Goal: Contribute content: Add original content to the website for others to see

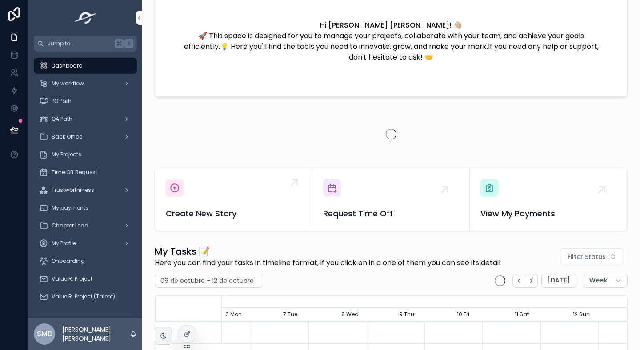
scroll to position [0, 608]
click at [174, 190] on icon "scrollable content" at bounding box center [174, 188] width 11 height 11
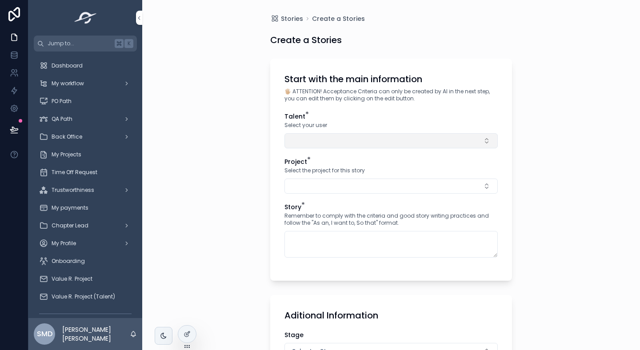
click at [344, 145] on button "Select Button" at bounding box center [391, 140] width 213 height 15
click at [338, 141] on button "Select Button" at bounding box center [391, 140] width 213 height 15
click at [253, 185] on div "Stories Create a Stories Create a Stories Start with the main information 🖐🏼 AT…" at bounding box center [391, 175] width 498 height 350
click at [324, 149] on div "Talent * Select your user Project * Select the project for this story Story * R…" at bounding box center [391, 189] width 213 height 155
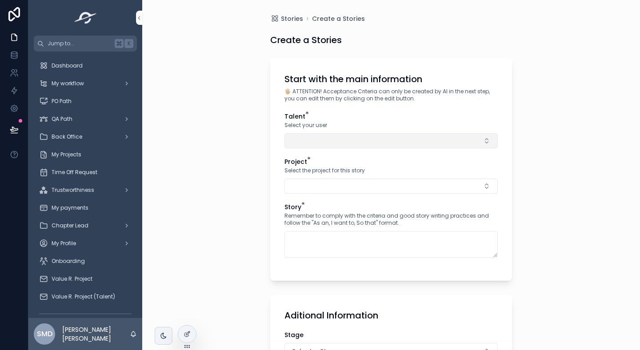
click at [334, 141] on button "Select Button" at bounding box center [391, 140] width 213 height 15
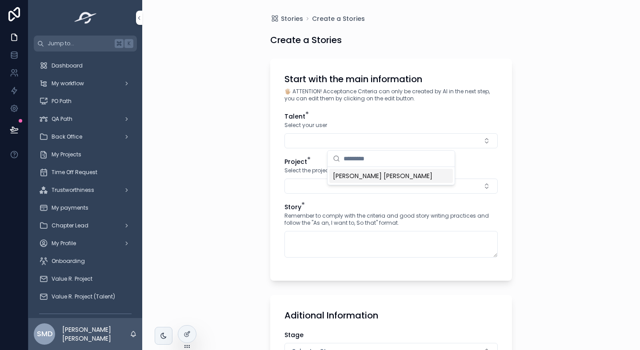
click at [349, 173] on span "[PERSON_NAME] [PERSON_NAME]" at bounding box center [383, 176] width 100 height 9
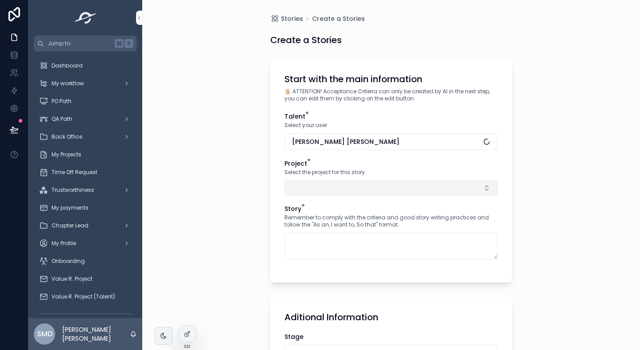
click at [322, 186] on button "Select Button" at bounding box center [391, 188] width 213 height 15
type input "*"
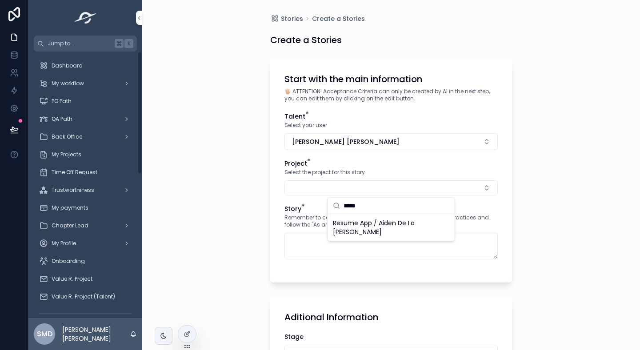
type input "*****"
click at [348, 177] on div "Project * Select the project for this story" at bounding box center [391, 177] width 213 height 36
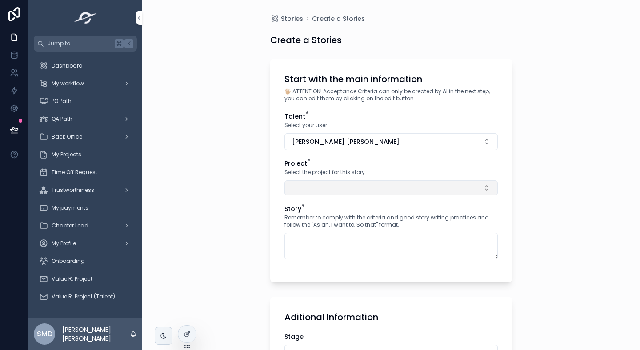
click at [346, 188] on button "Select Button" at bounding box center [391, 188] width 213 height 15
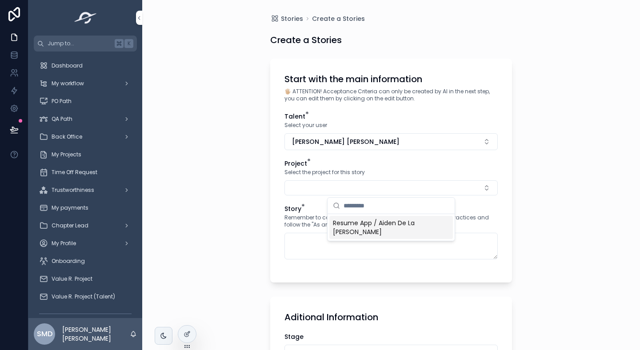
click at [368, 229] on div "Resume App / Aiden De La [PERSON_NAME]" at bounding box center [392, 227] width 124 height 23
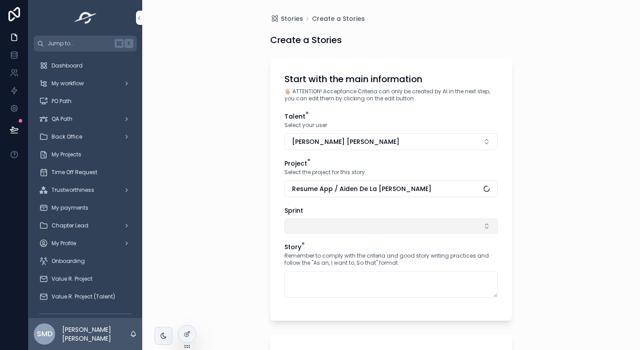
click at [341, 226] on button "Select Button" at bounding box center [391, 226] width 213 height 15
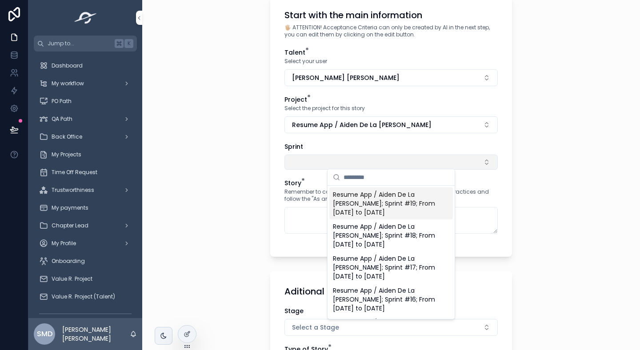
scroll to position [67, 0]
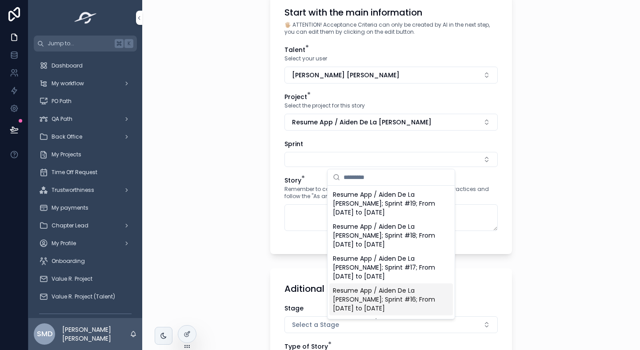
click at [364, 302] on span "Resume App / Aiden De La [PERSON_NAME]; Sprint #16; From [DATE] to [DATE]" at bounding box center [386, 299] width 106 height 27
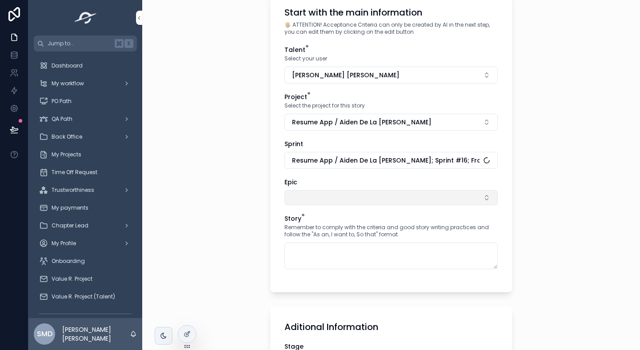
click at [321, 203] on button "Select Button" at bounding box center [391, 197] width 213 height 15
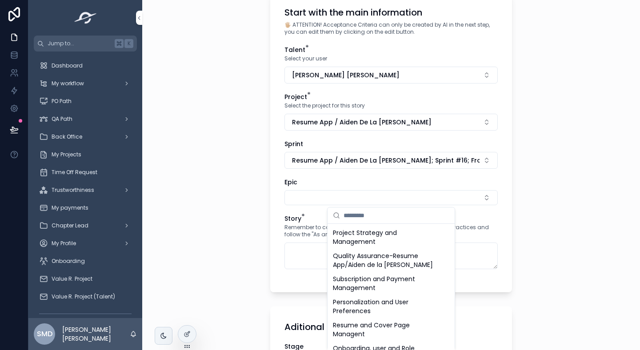
scroll to position [121, 0]
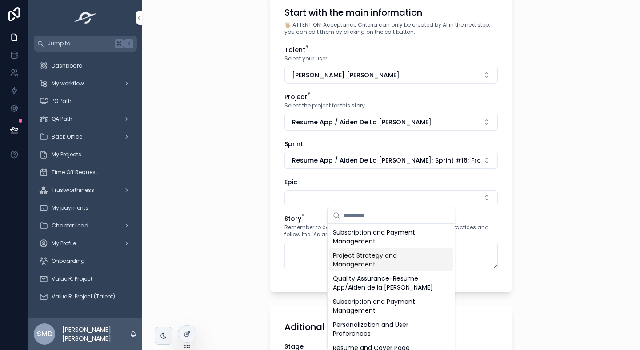
click at [358, 254] on span "Project Strategy and Management" at bounding box center [386, 260] width 106 height 18
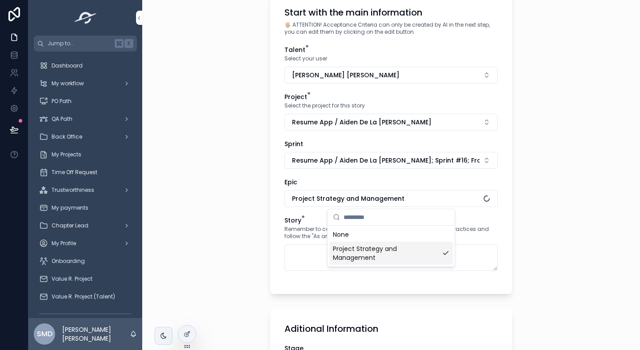
scroll to position [0, 0]
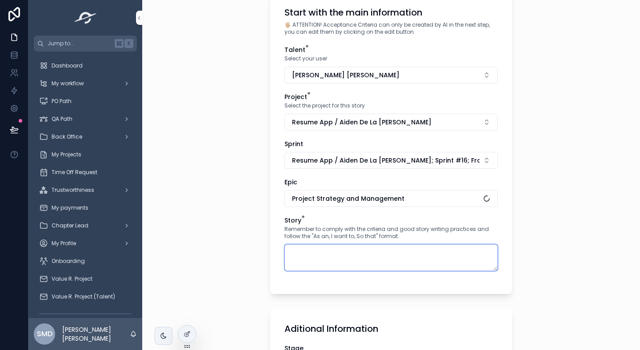
click at [316, 265] on textarea "scrollable content" at bounding box center [391, 258] width 213 height 27
paste textarea "**********"
type textarea "**********"
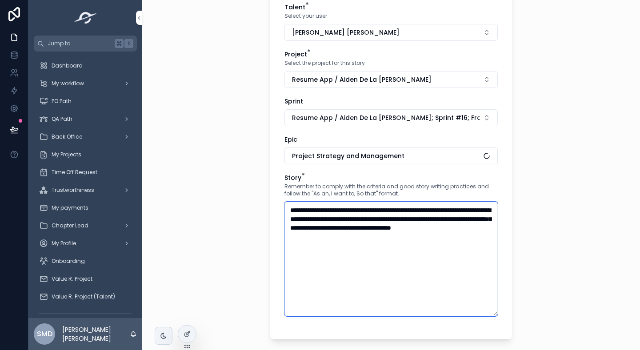
scroll to position [117, 0]
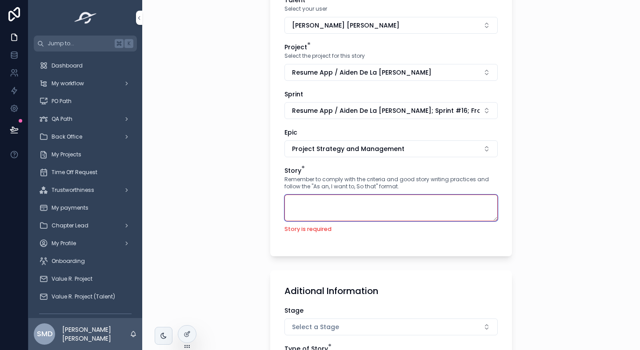
paste textarea "**********"
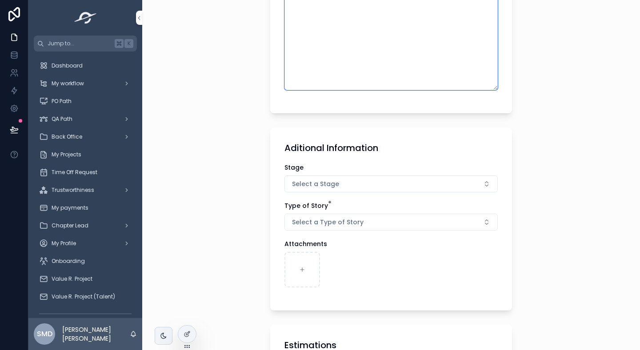
scroll to position [387, 0]
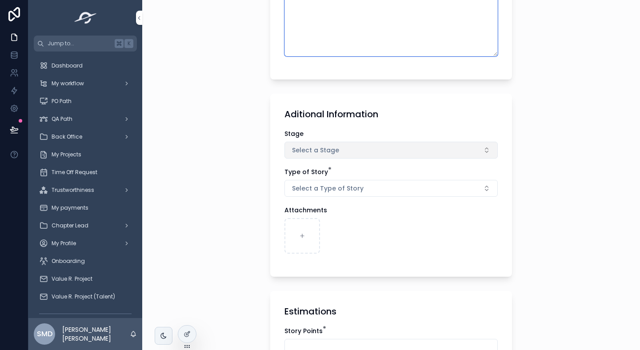
type textarea "**********"
click at [322, 142] on button "Select a Stage" at bounding box center [391, 150] width 213 height 17
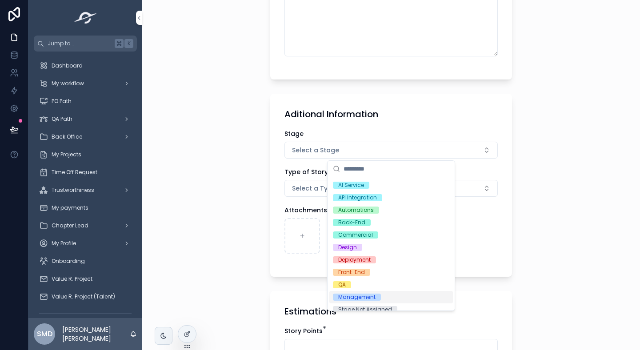
click at [357, 299] on div "Management" at bounding box center [356, 297] width 37 height 7
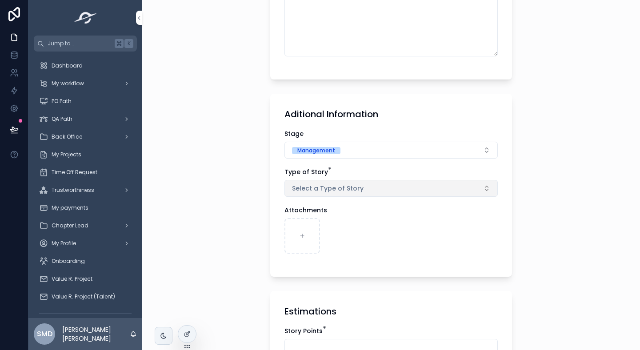
click at [335, 191] on span "Select a Type of Story" at bounding box center [328, 188] width 72 height 9
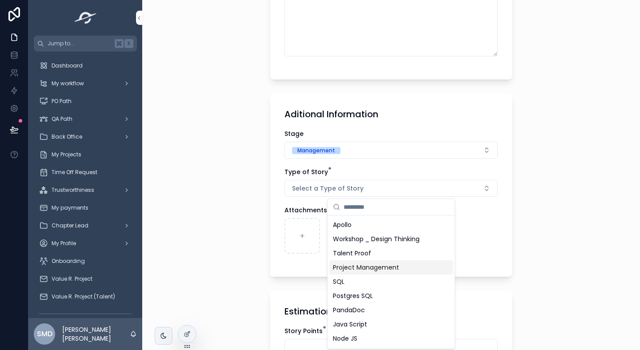
click at [367, 267] on span "Project Management" at bounding box center [366, 267] width 66 height 9
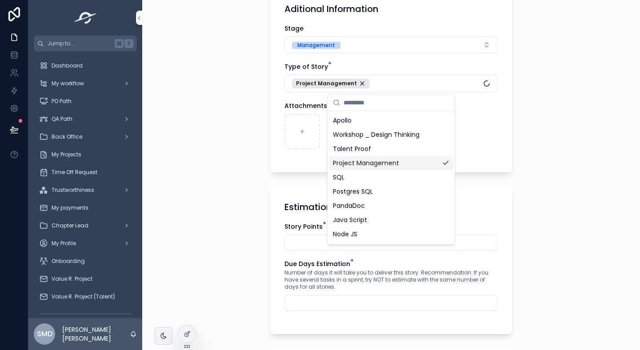
scroll to position [511, 0]
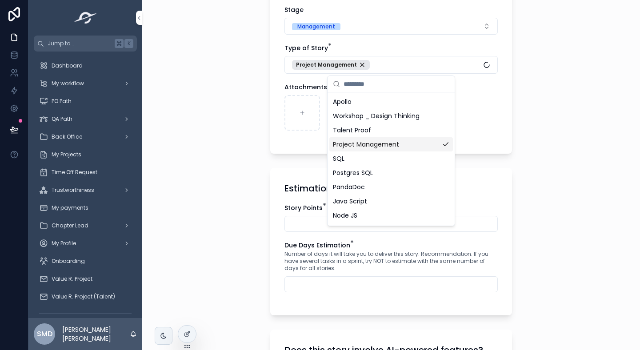
click at [240, 235] on div "**********" at bounding box center [391, 175] width 498 height 350
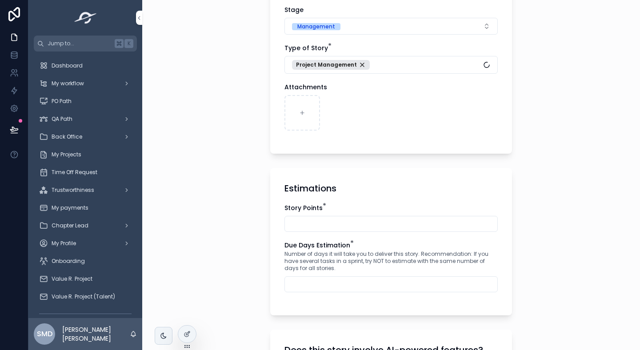
click at [318, 230] on input "scrollable content" at bounding box center [391, 224] width 213 height 12
type input "*"
click at [317, 278] on input "scrollable content" at bounding box center [391, 284] width 213 height 12
type input "**"
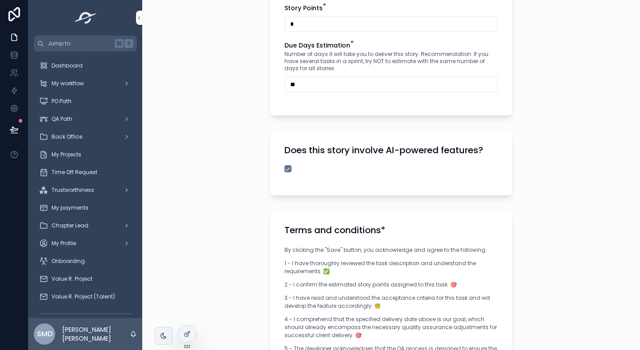
scroll to position [924, 0]
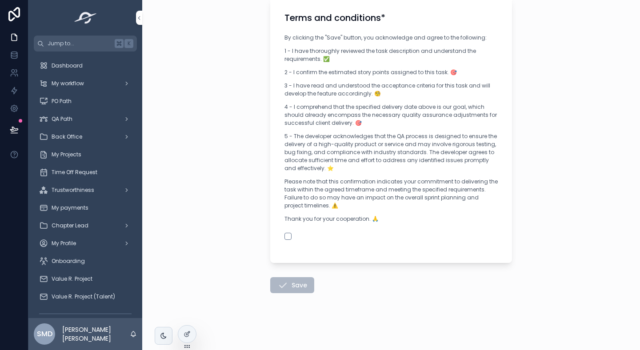
click at [288, 240] on div "By clicking the "Save" button, you acknowledge and agree to the following: 1 - …" at bounding box center [391, 141] width 213 height 216
click at [290, 233] on button "scrollable content" at bounding box center [288, 236] width 7 height 7
click at [296, 285] on button "Save" at bounding box center [292, 285] width 44 height 16
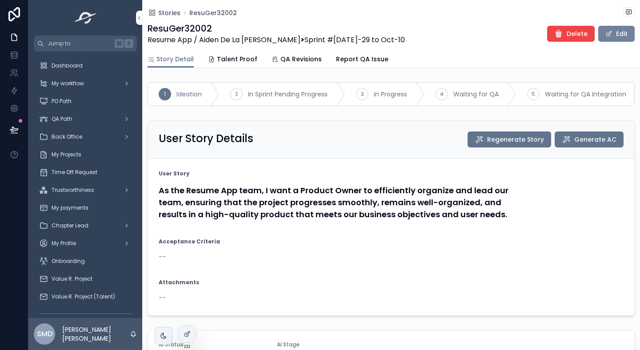
click at [616, 36] on button "Edit" at bounding box center [617, 34] width 36 height 16
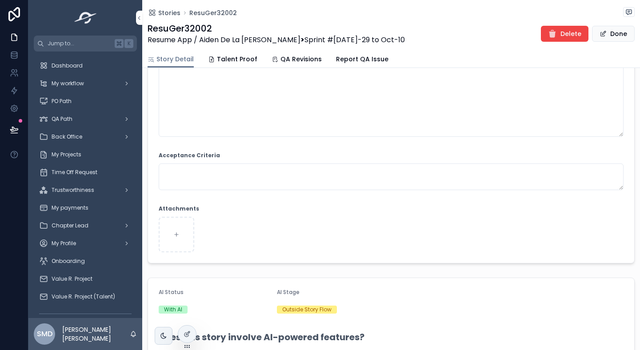
scroll to position [160, 0]
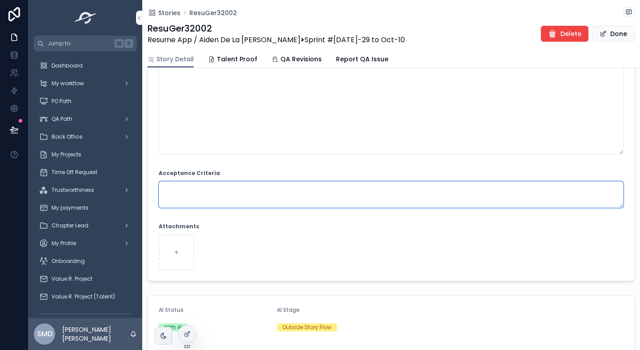
click at [205, 186] on textarea "scrollable content" at bounding box center [391, 194] width 465 height 27
paste textarea "**********"
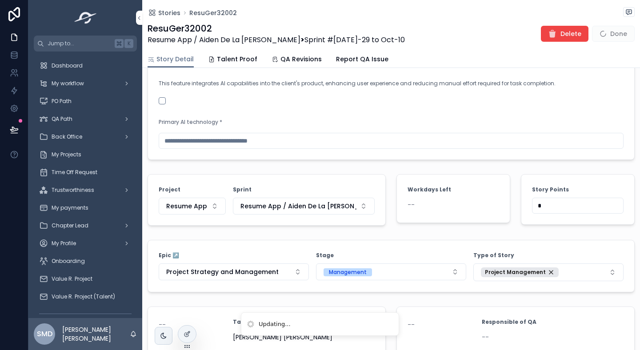
scroll to position [893, 0]
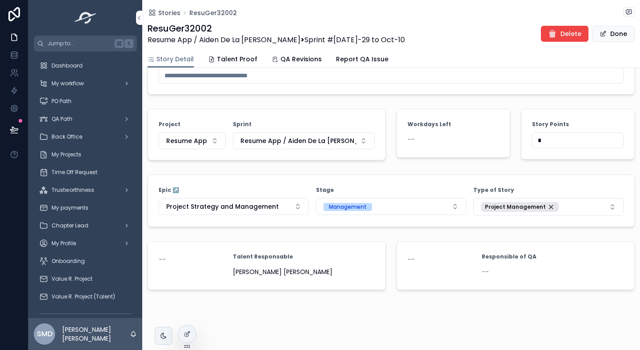
type textarea "**********"
click at [612, 34] on button "Done" at bounding box center [613, 34] width 43 height 16
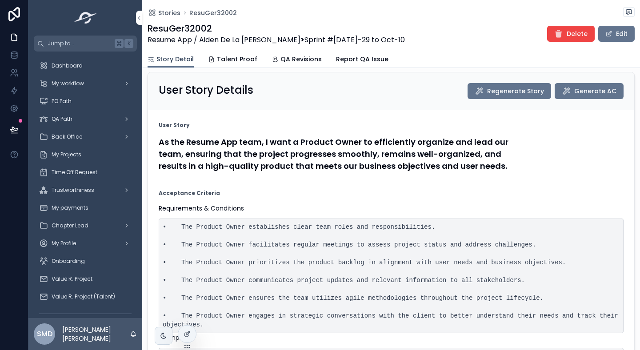
scroll to position [47, 0]
